Goal: Task Accomplishment & Management: Use online tool/utility

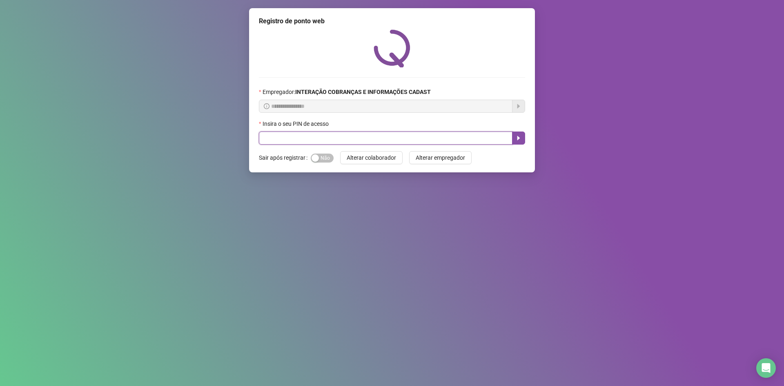
click at [334, 139] on input "text" at bounding box center [385, 137] width 253 height 13
type input "*****"
click at [517, 139] on icon "caret-right" at bounding box center [518, 138] width 7 height 7
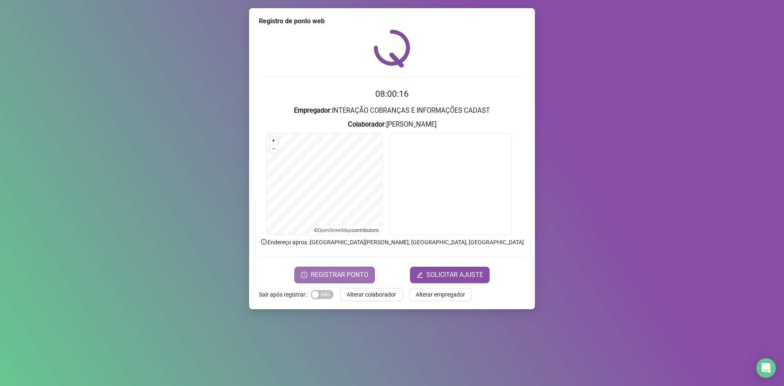
click at [330, 271] on span "REGISTRAR PONTO" at bounding box center [340, 275] width 58 height 10
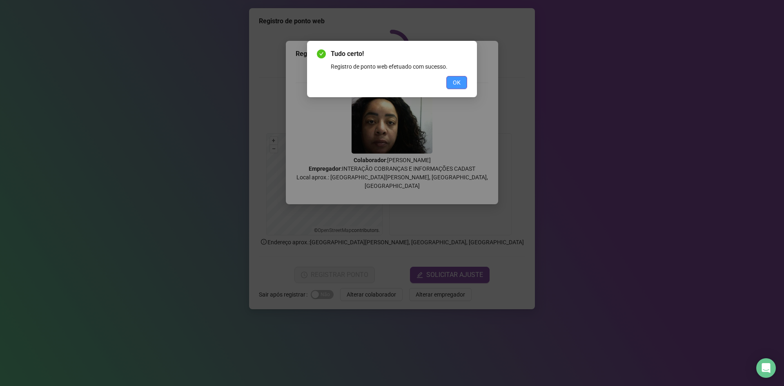
click at [458, 80] on span "OK" at bounding box center [457, 82] width 8 height 9
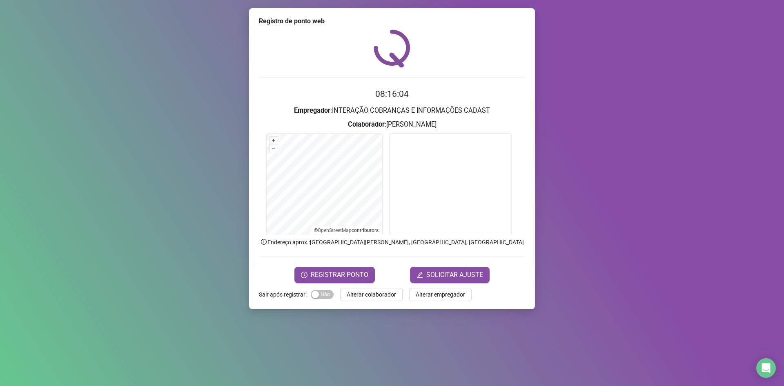
drag, startPoint x: 458, startPoint y: 80, endPoint x: 259, endPoint y: 119, distance: 202.8
click at [458, 80] on div "08:16:04 Empregador : INTERAÇÃO COBRANÇAS E INFORMAÇÕES CADAST Colaborador : [P…" at bounding box center [392, 155] width 266 height 253
